Goal: Transaction & Acquisition: Purchase product/service

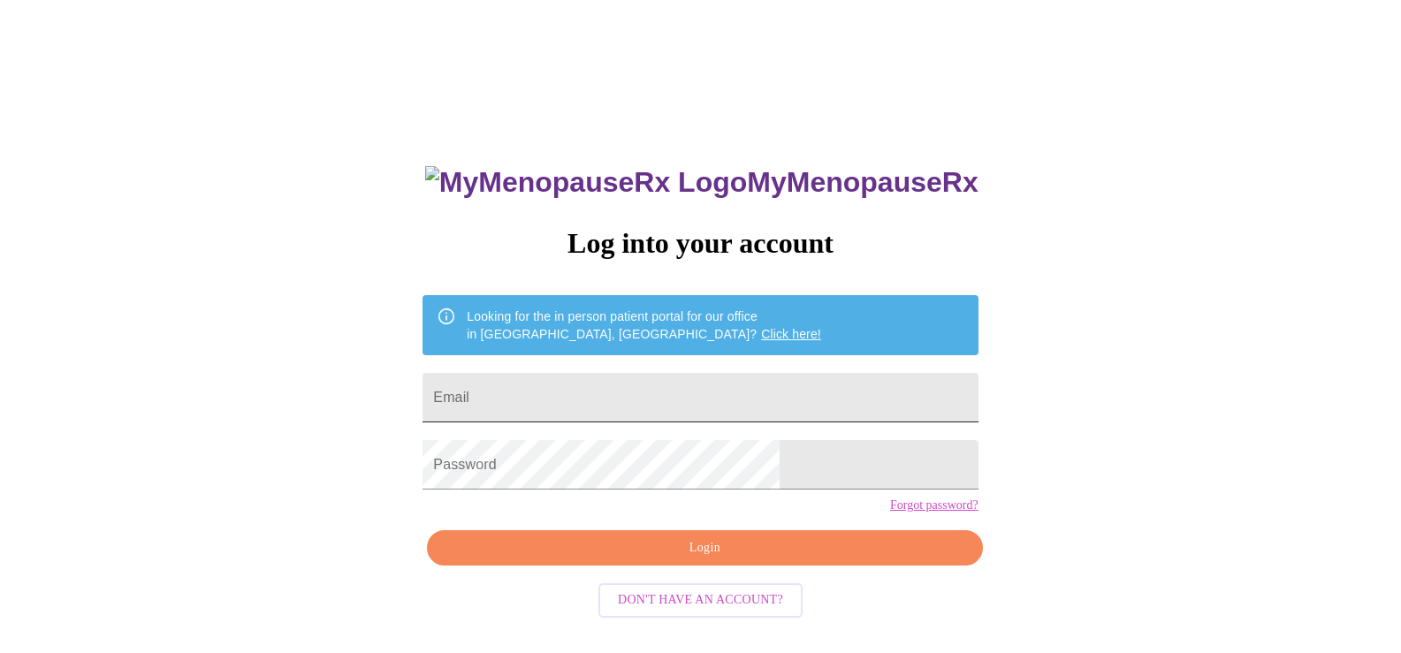
click at [622, 387] on input "Email" at bounding box center [700, 398] width 555 height 50
type input "[EMAIL_ADDRESS][DOMAIN_NAME]"
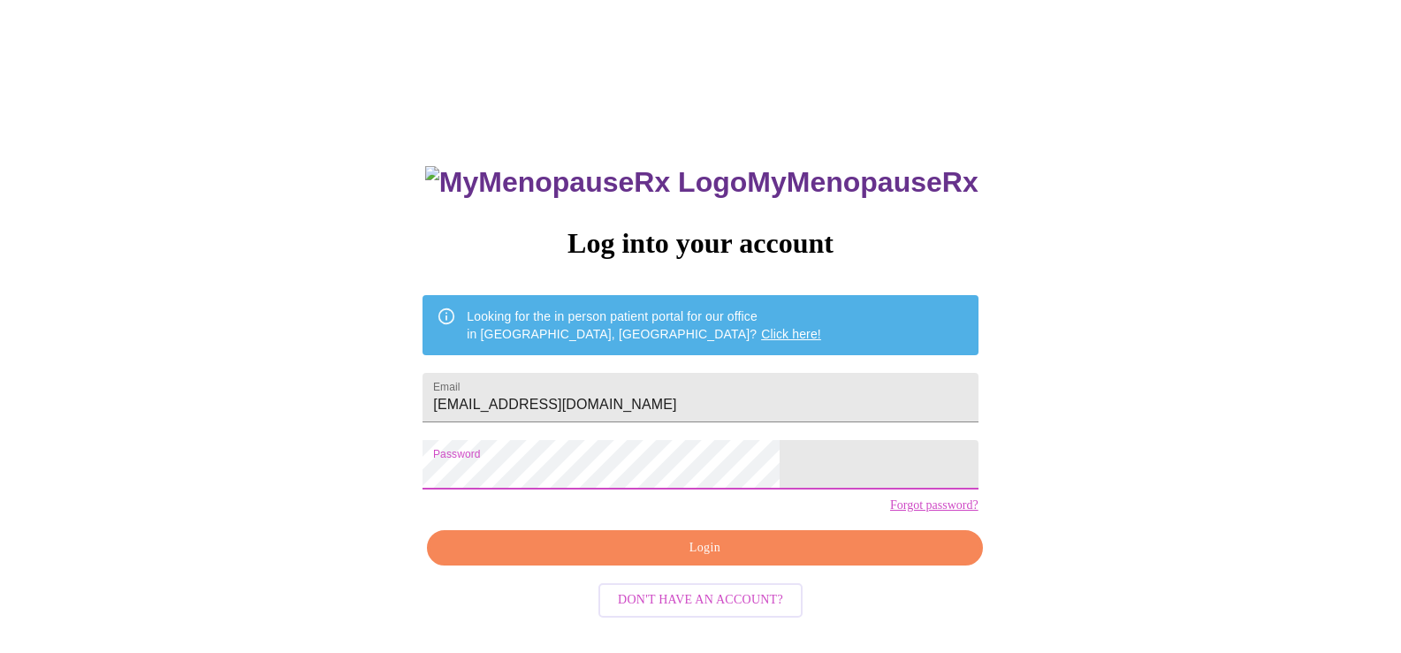
click at [689, 560] on span "Login" at bounding box center [704, 549] width 515 height 22
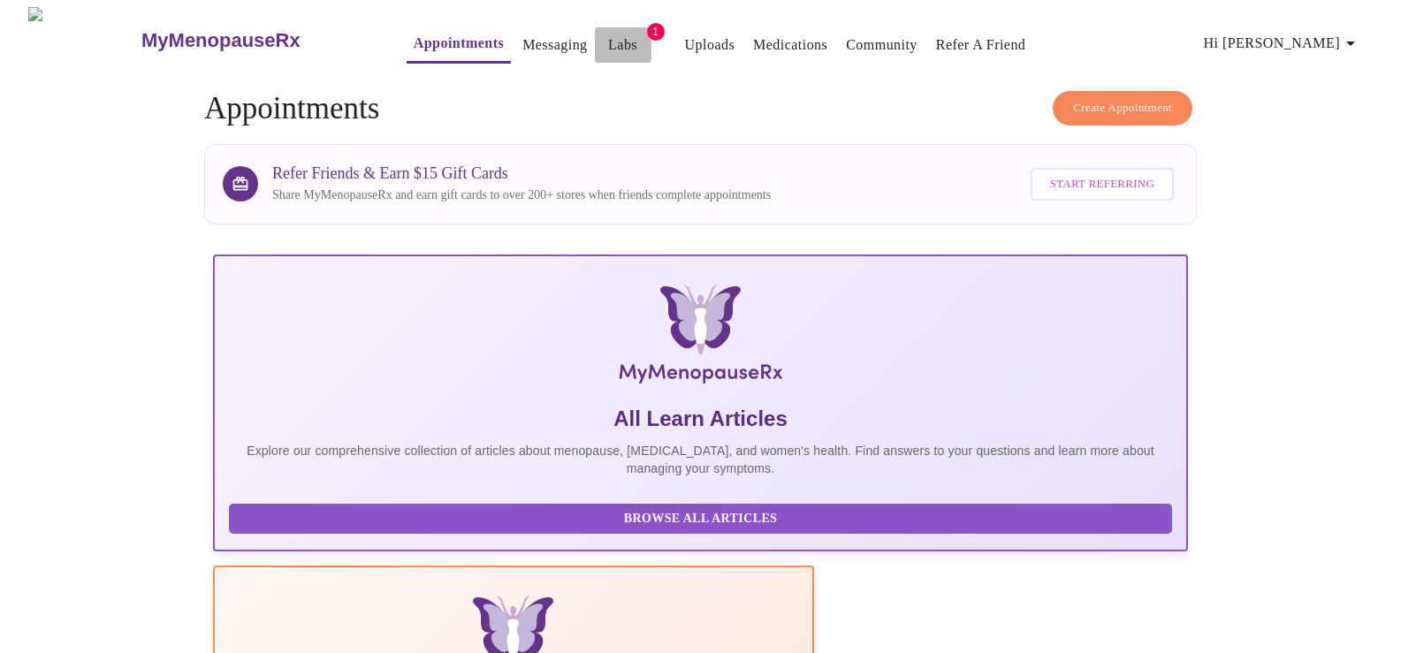
click at [608, 37] on link "Labs" at bounding box center [622, 45] width 29 height 25
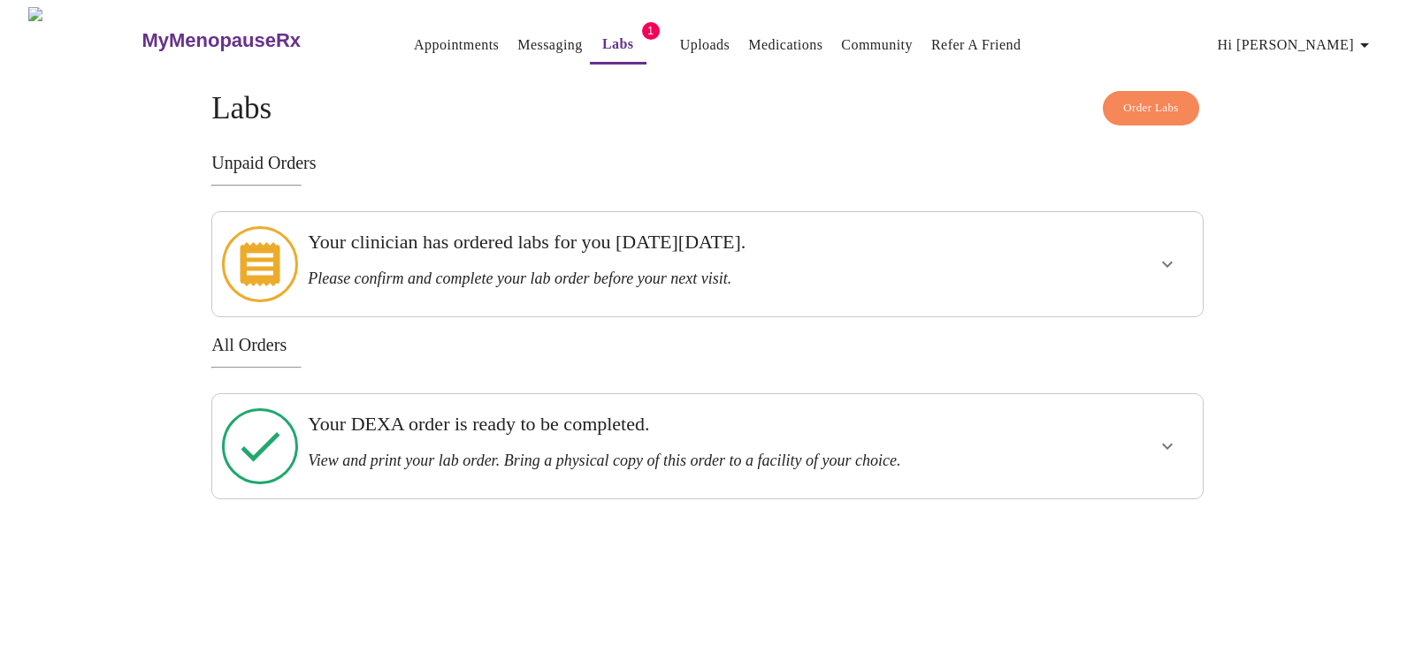
click at [261, 248] on icon at bounding box center [260, 264] width 40 height 44
click at [1169, 258] on icon "show more" at bounding box center [1166, 264] width 21 height 21
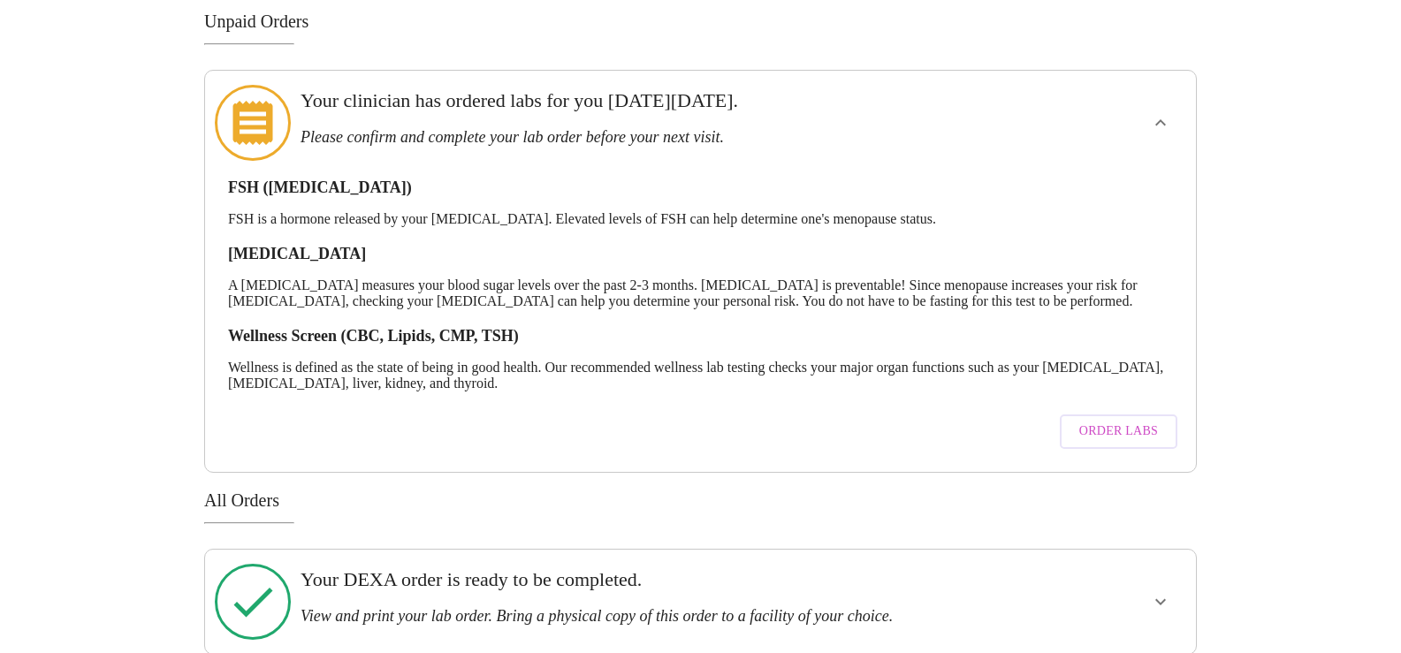
scroll to position [164, 0]
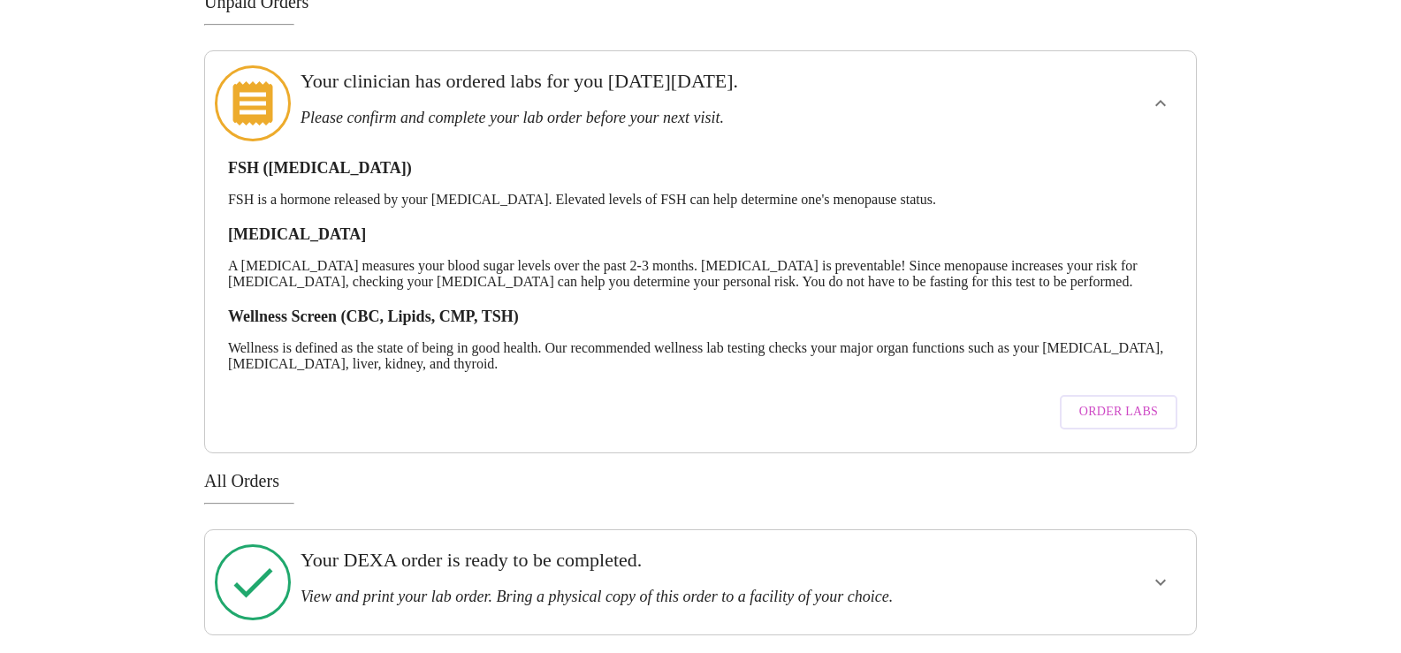
click at [1116, 407] on span "Order Labs" at bounding box center [1118, 412] width 79 height 22
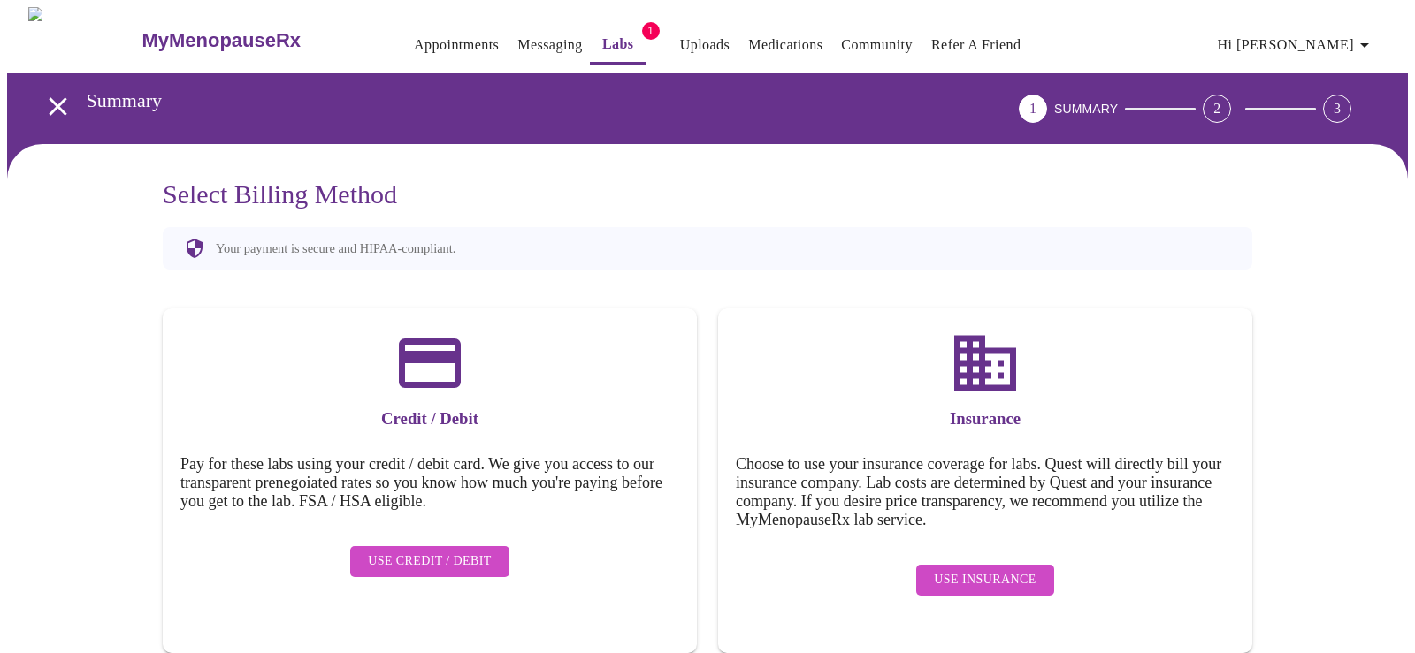
click at [985, 569] on span "Use Insurance" at bounding box center [985, 580] width 102 height 22
